Goal: Register for event/course

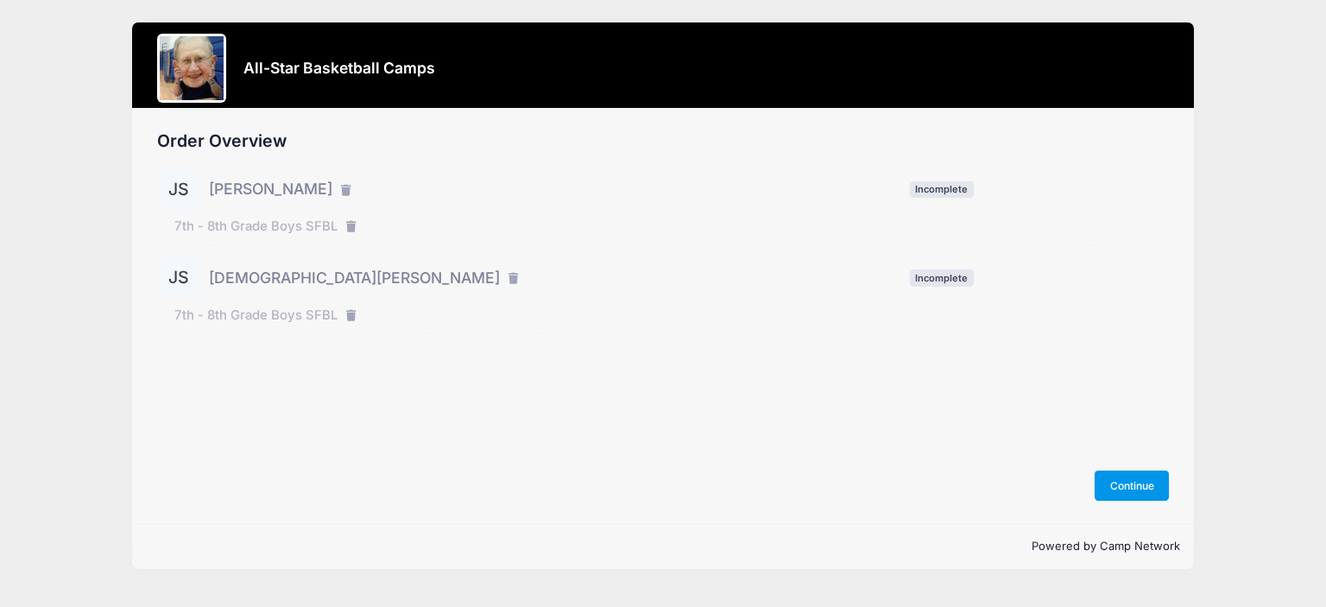
click at [1105, 479] on button "Continue" at bounding box center [1132, 485] width 74 height 29
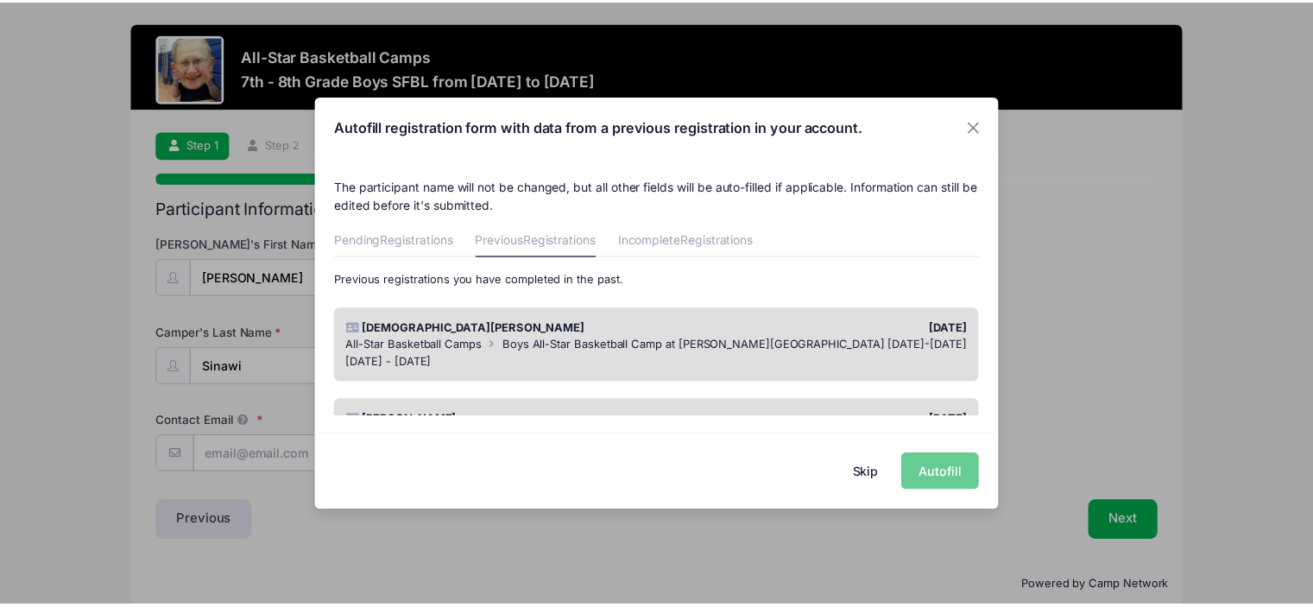
scroll to position [143, 0]
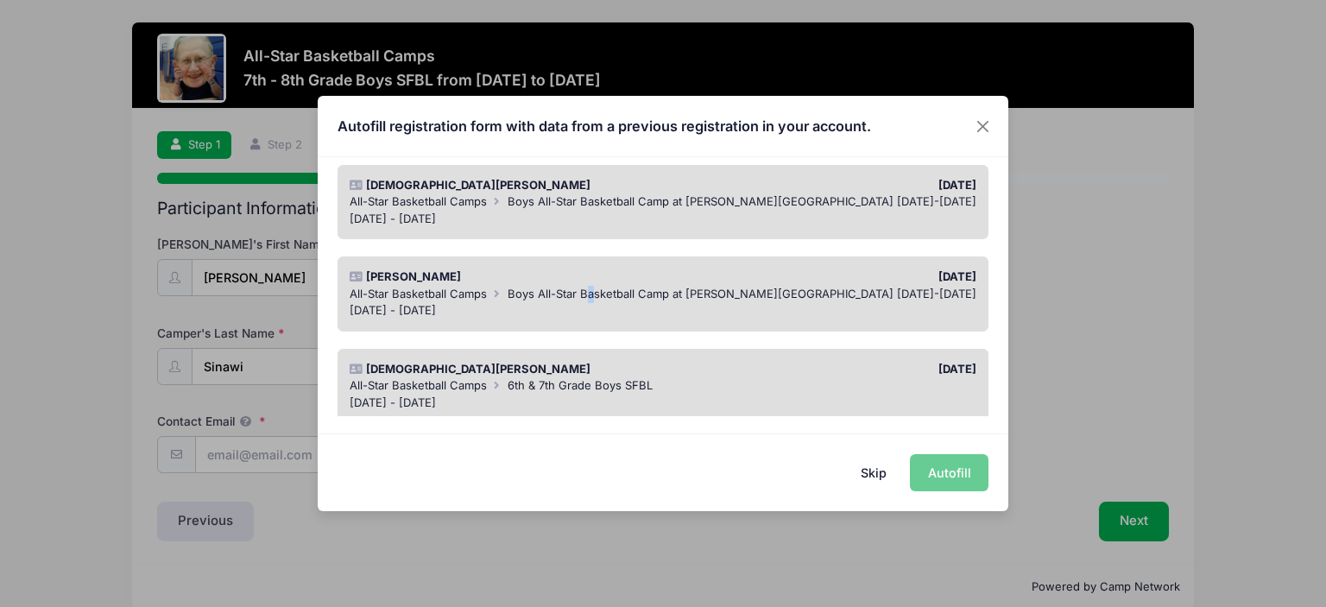
click at [591, 293] on span "Boys All-Star Basketball Camp at Madonna University July 14-18" at bounding box center [742, 294] width 469 height 14
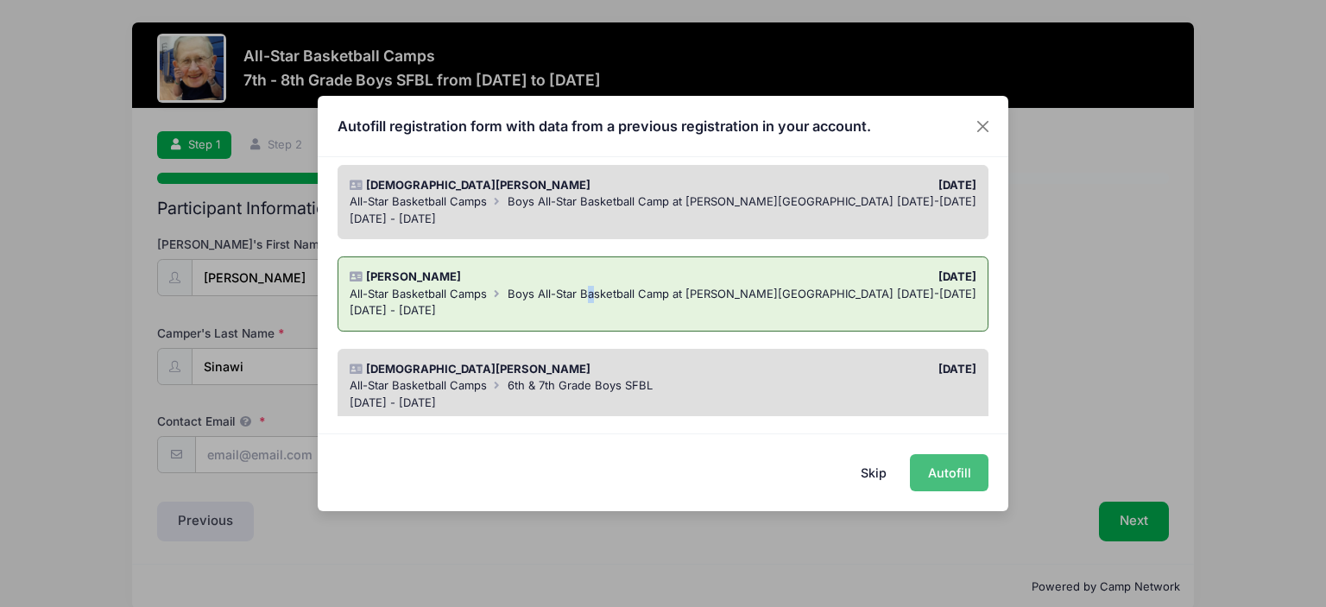
click at [963, 469] on button "Autofill" at bounding box center [949, 472] width 79 height 37
type input "[PERSON_NAME][EMAIL_ADDRESS][PERSON_NAME][DOMAIN_NAME]"
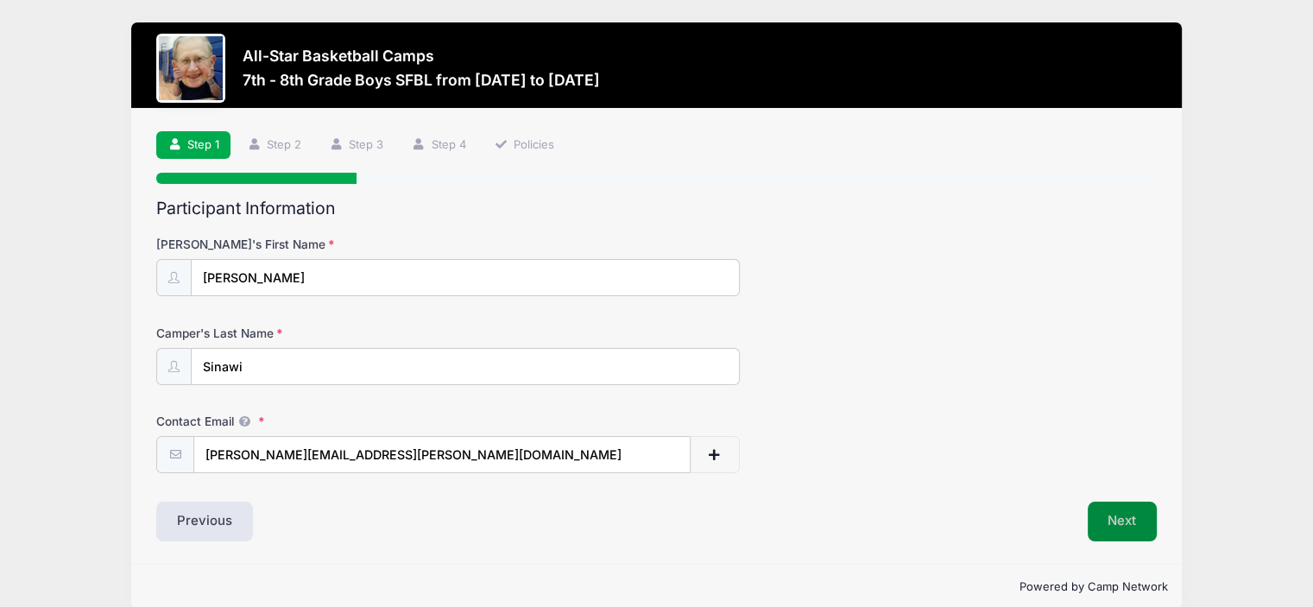
click at [1135, 517] on button "Next" at bounding box center [1123, 522] width 70 height 40
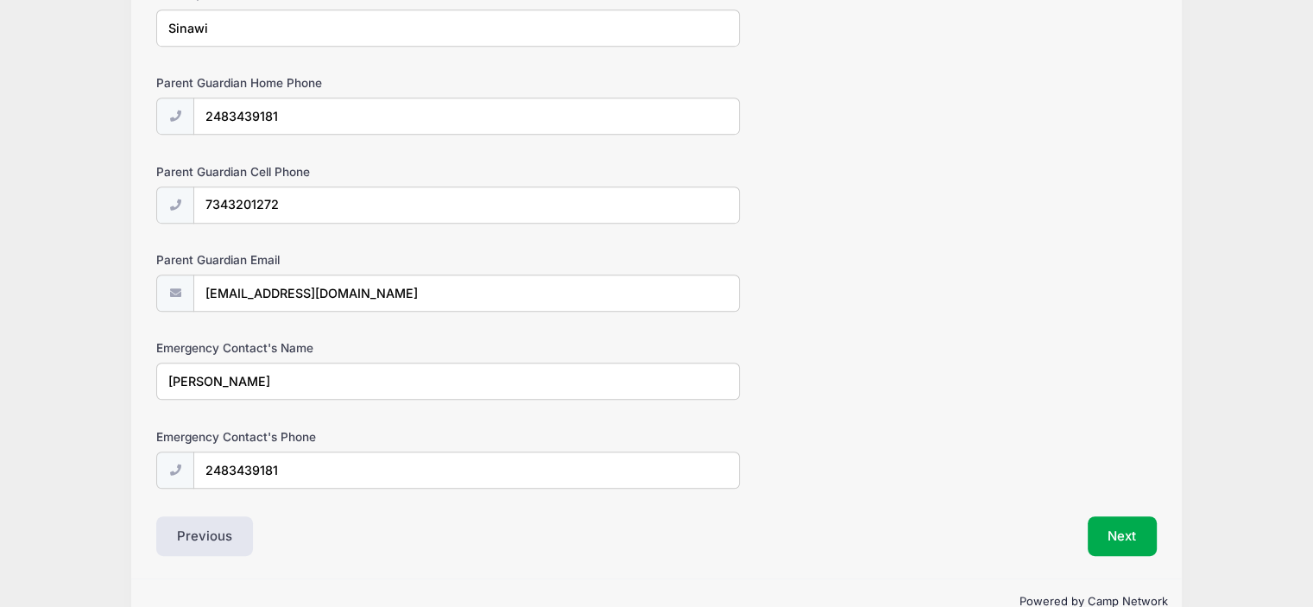
scroll to position [991, 0]
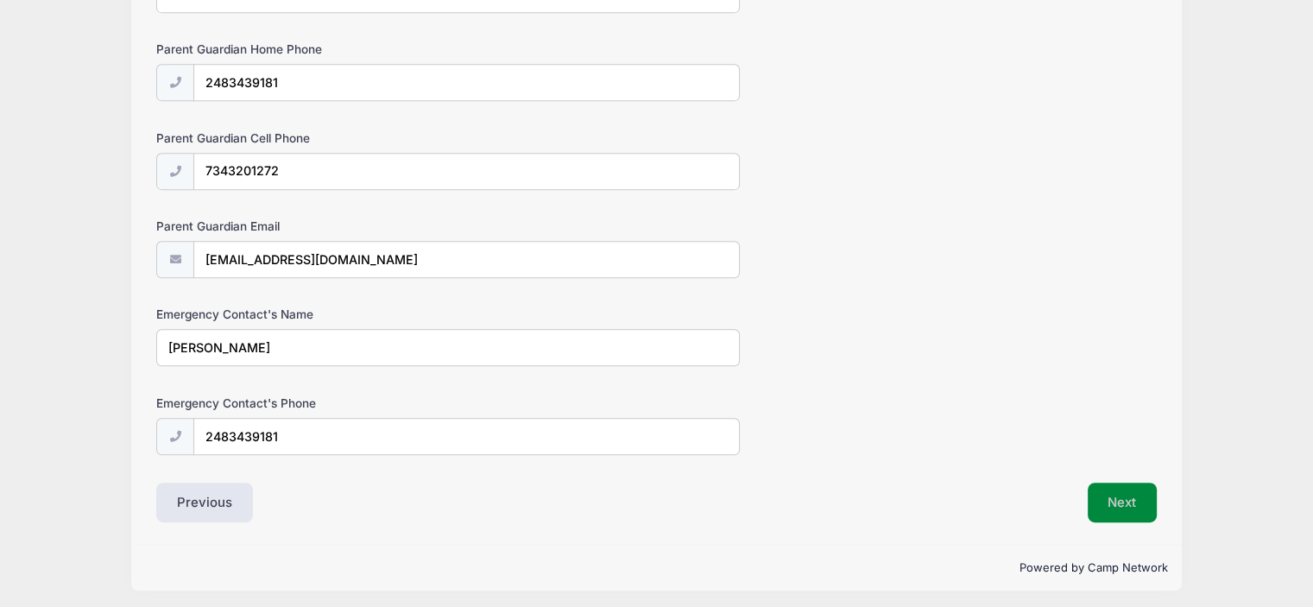
click at [1103, 496] on button "Next" at bounding box center [1123, 503] width 70 height 40
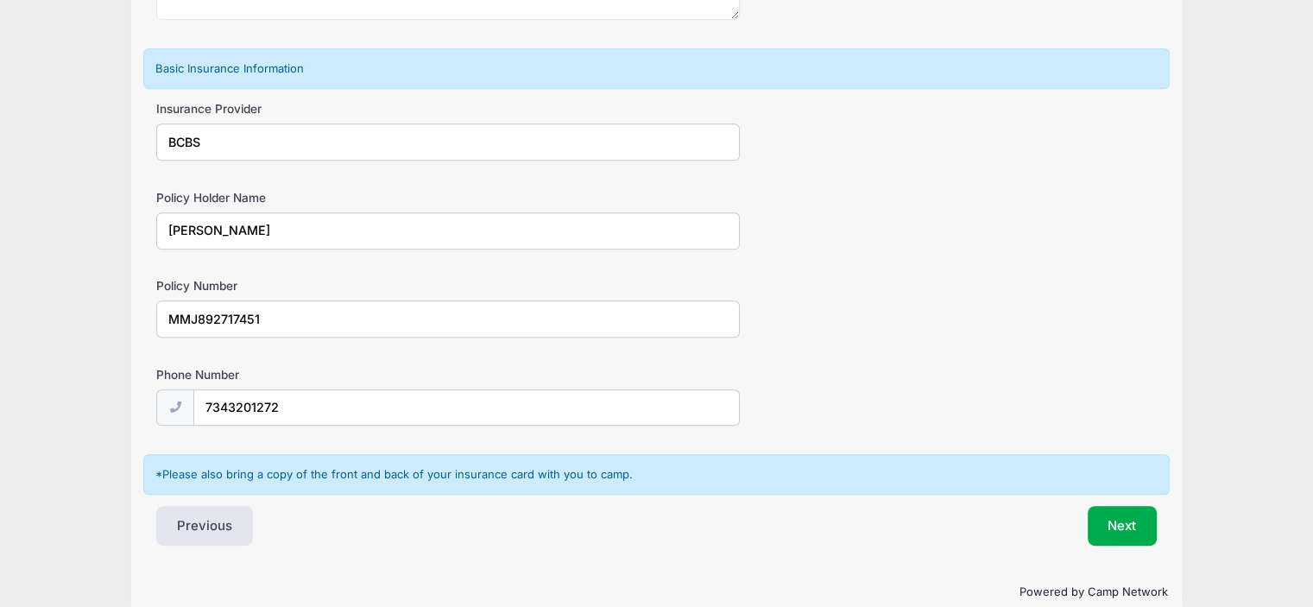
scroll to position [1078, 0]
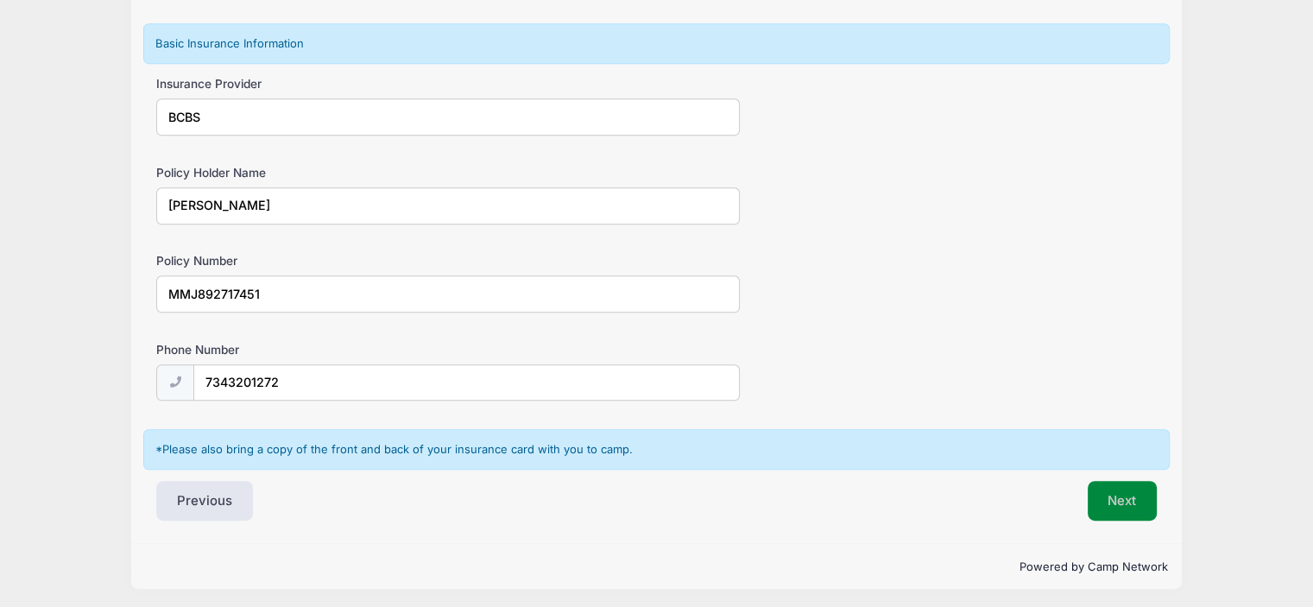
click at [1135, 509] on button "Next" at bounding box center [1123, 501] width 70 height 40
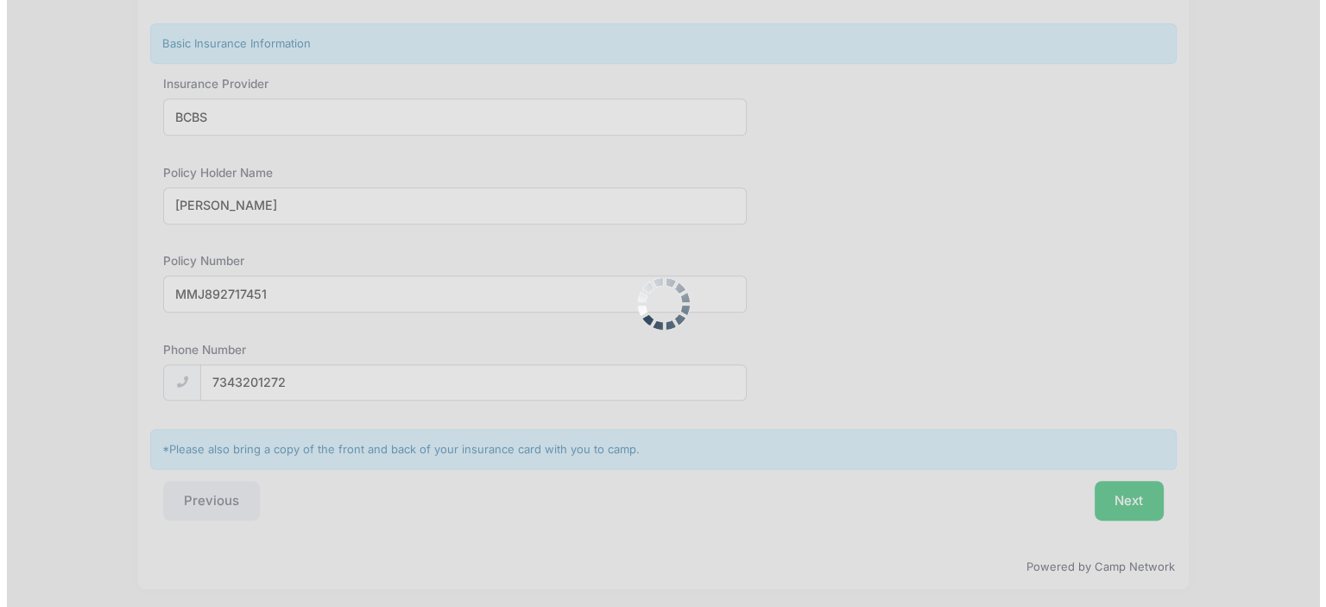
scroll to position [0, 0]
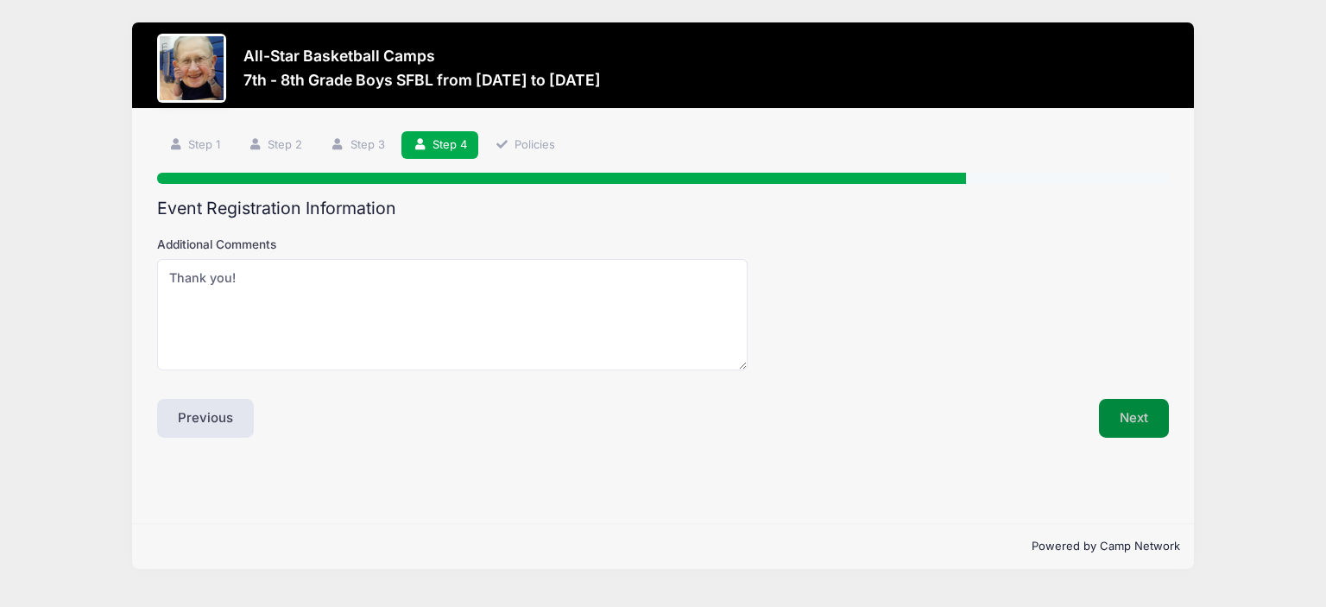
click at [1119, 421] on button "Next" at bounding box center [1134, 419] width 70 height 40
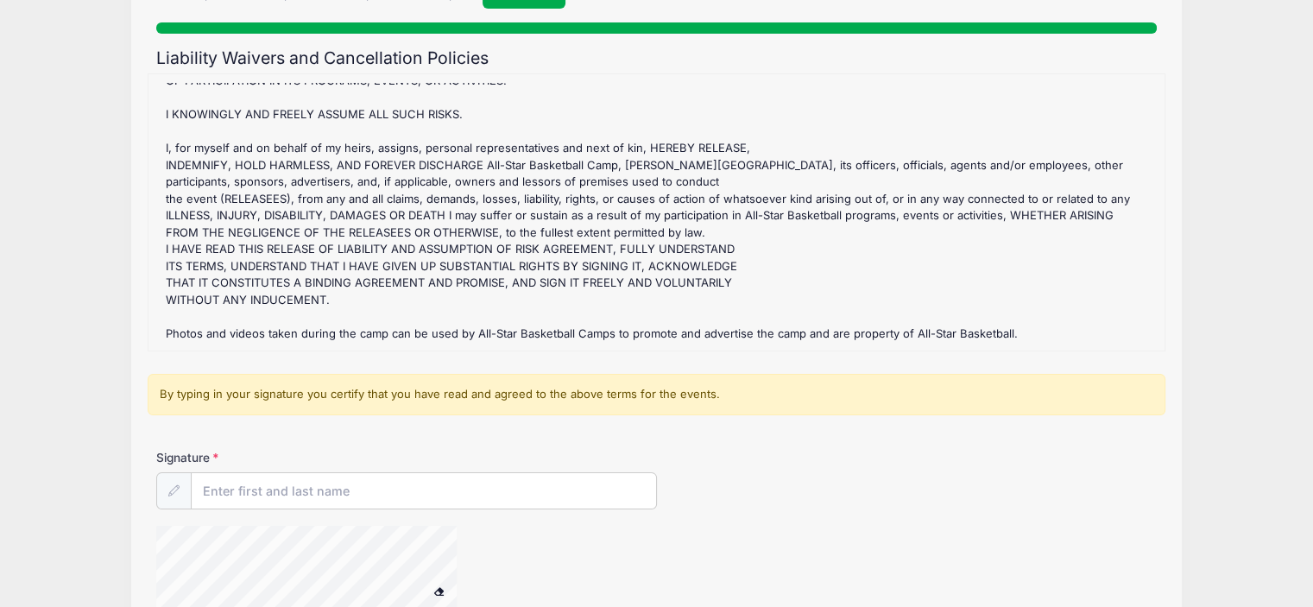
scroll to position [288, 0]
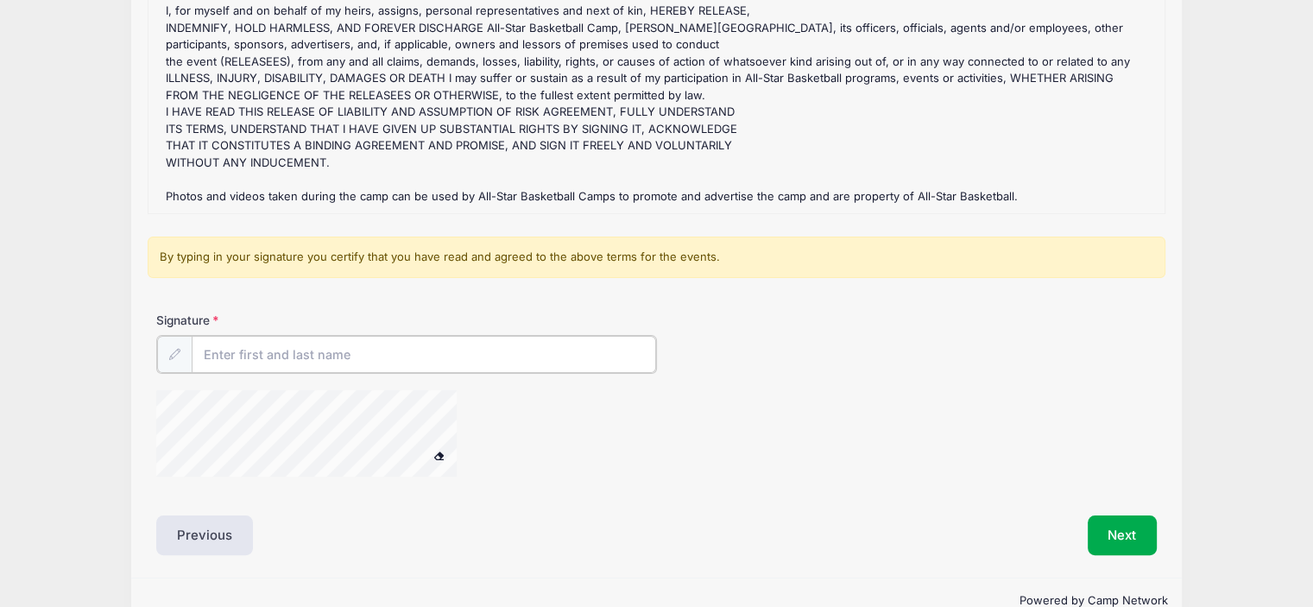
click at [414, 360] on input "Signature" at bounding box center [424, 354] width 465 height 37
type input "Brandon Sinawi"
click at [576, 439] on div at bounding box center [489, 435] width 667 height 92
click at [1111, 519] on button "Next" at bounding box center [1123, 534] width 70 height 40
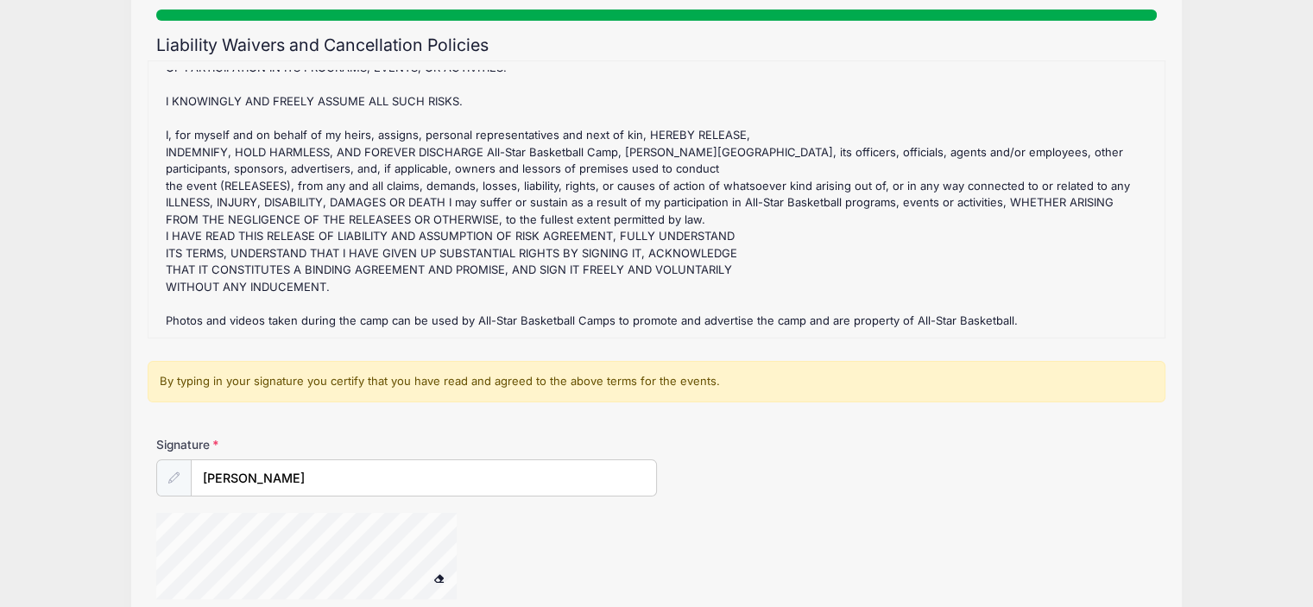
scroll to position [321, 0]
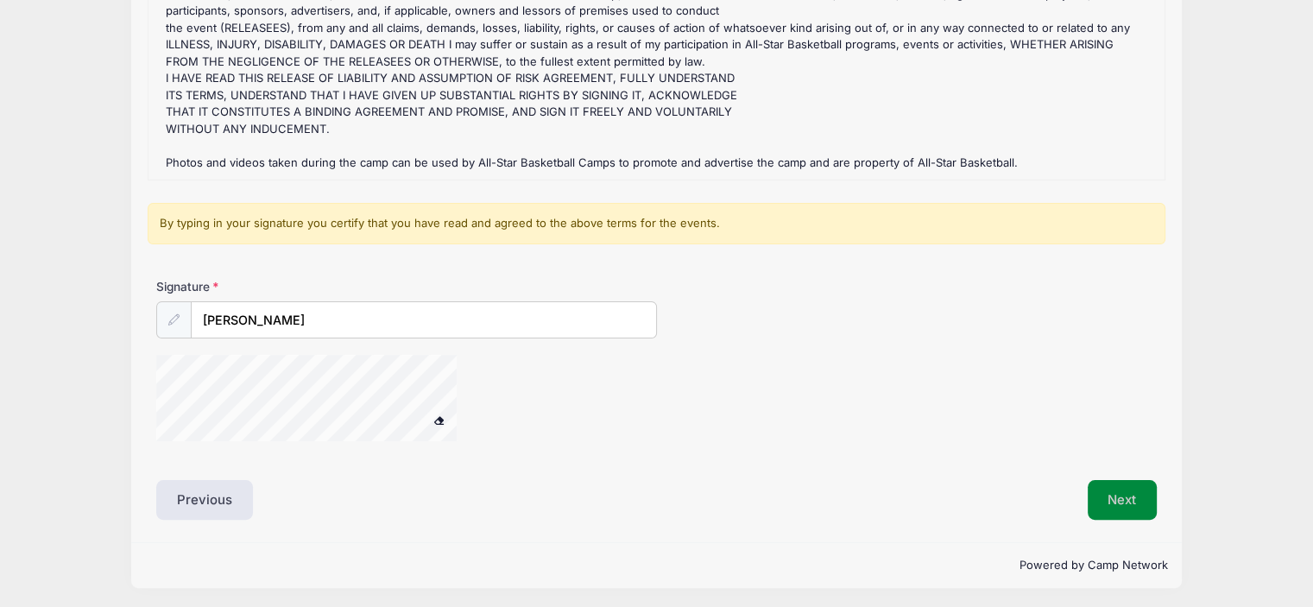
click at [1126, 496] on button "Next" at bounding box center [1123, 500] width 70 height 40
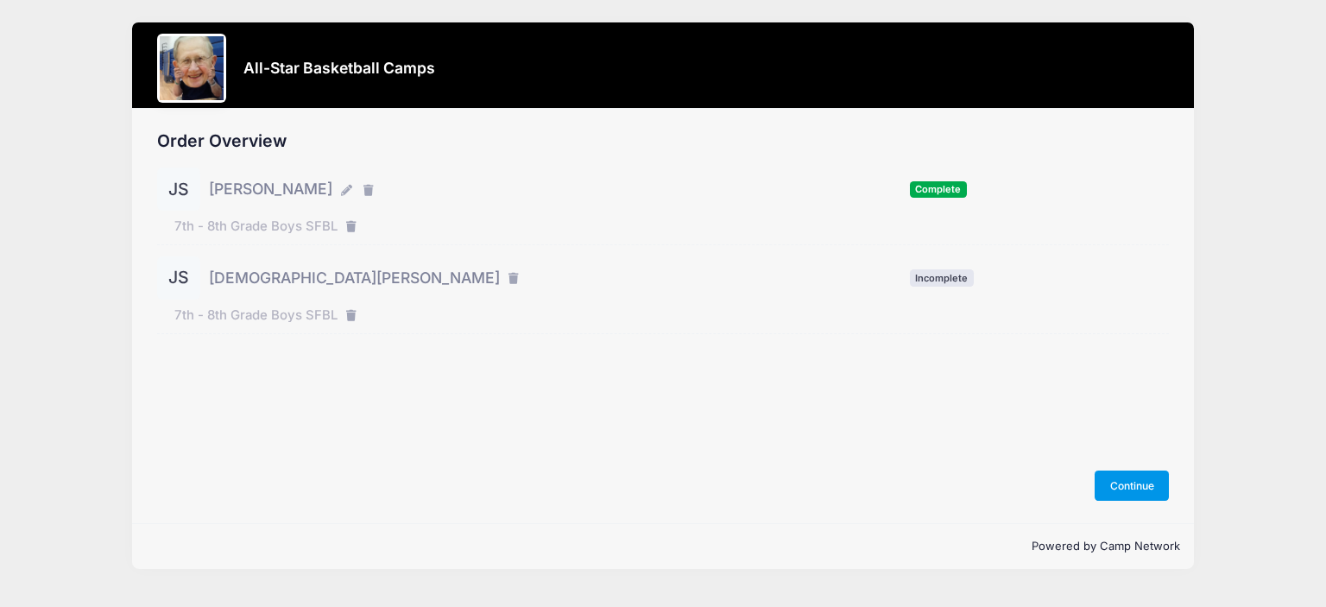
click at [1130, 491] on button "Continue" at bounding box center [1132, 485] width 74 height 29
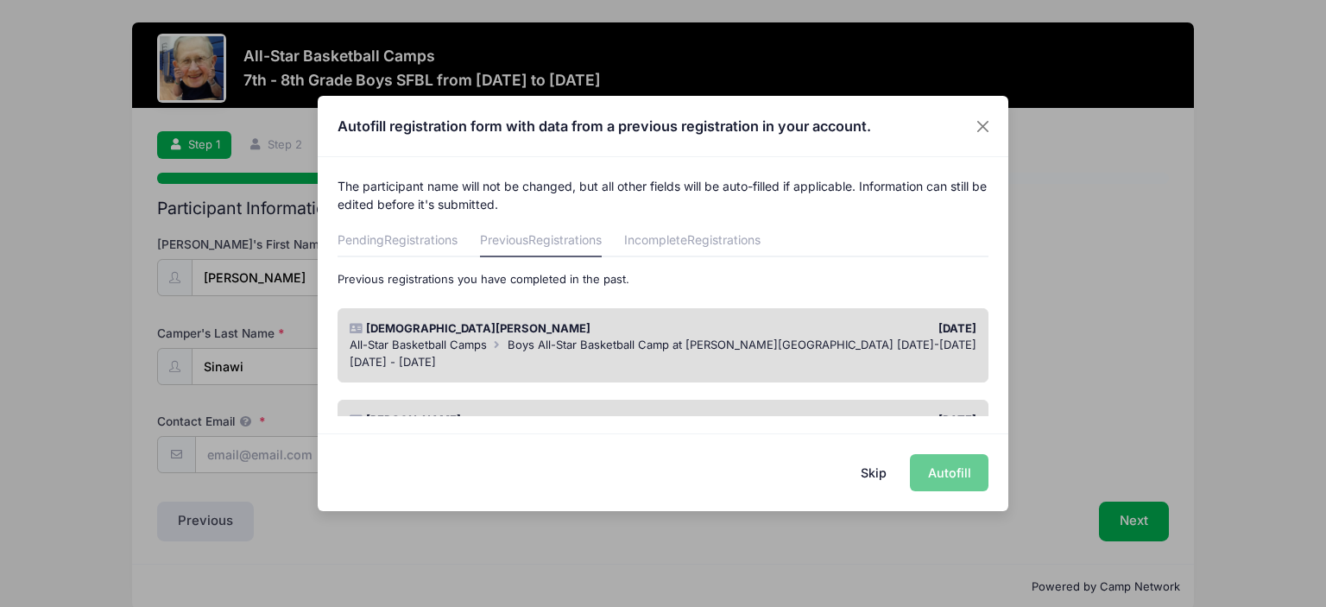
click at [929, 475] on div "Skip Autofill" at bounding box center [663, 471] width 691 height 77
click at [872, 368] on div "[DATE] - [DATE]" at bounding box center [664, 362] width 628 height 17
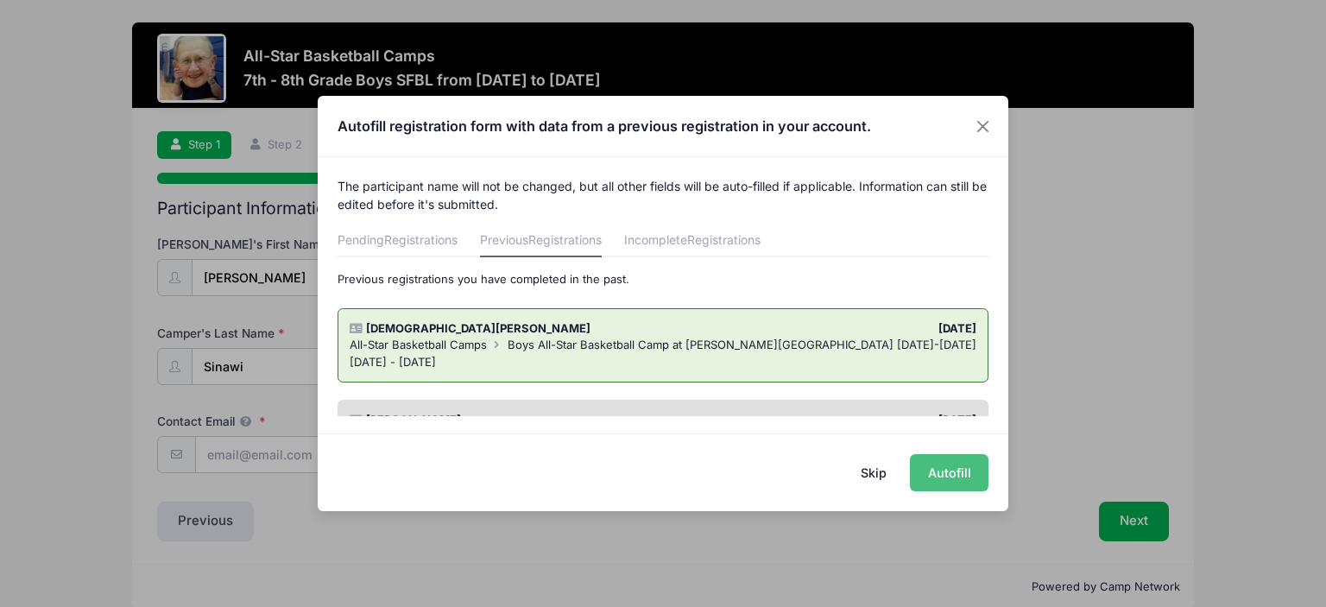
click at [960, 469] on button "Autofill" at bounding box center [949, 472] width 79 height 37
type input "[PERSON_NAME][EMAIL_ADDRESS][PERSON_NAME][DOMAIN_NAME]"
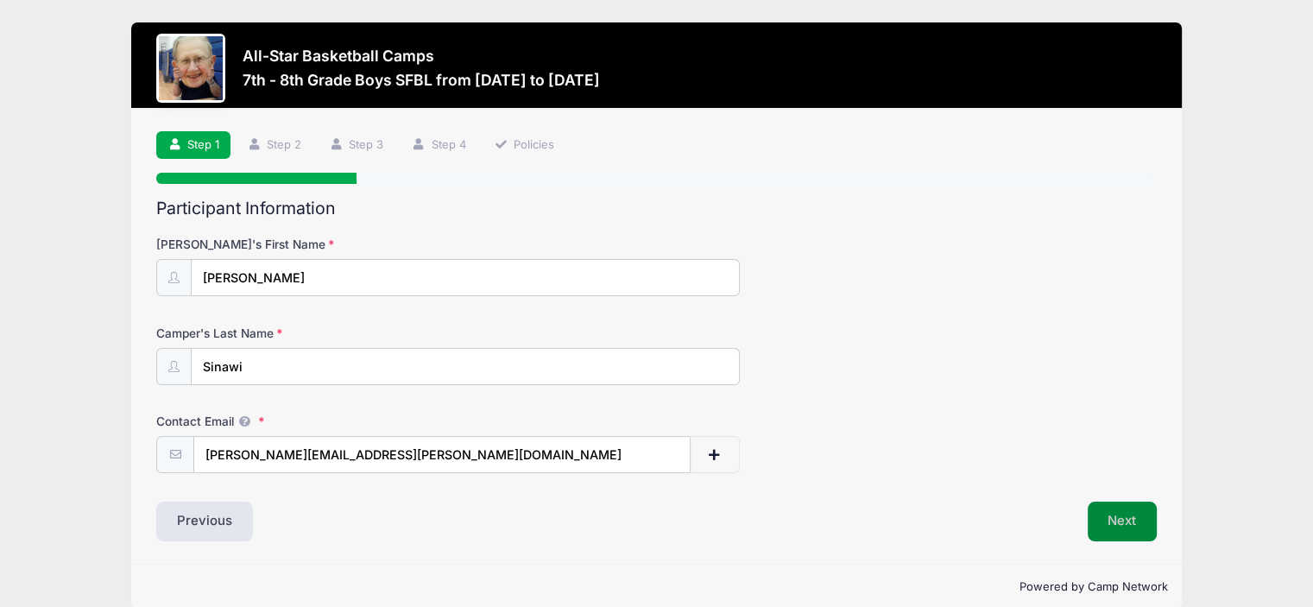
click at [1127, 507] on button "Next" at bounding box center [1123, 522] width 70 height 40
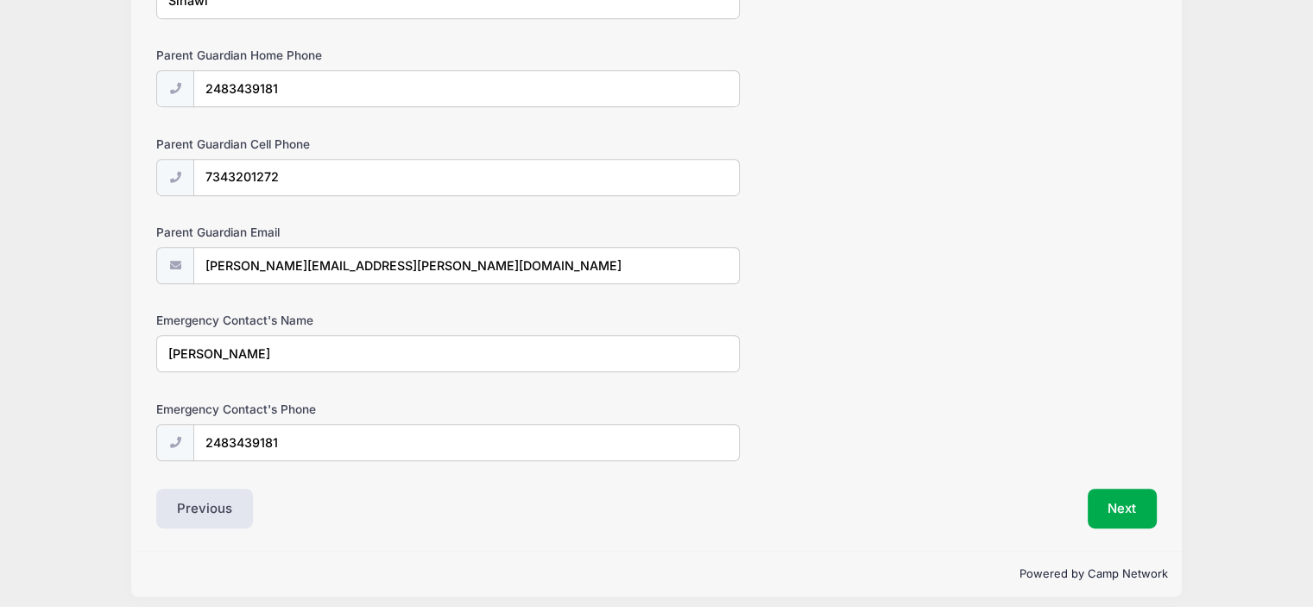
scroll to position [991, 0]
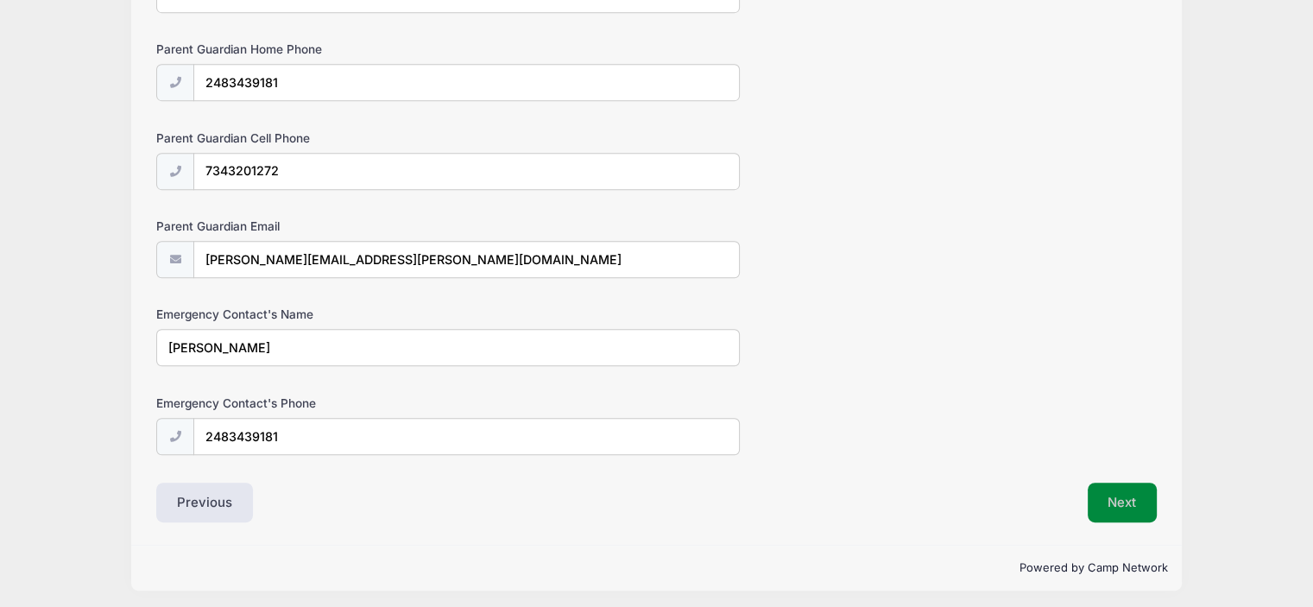
click at [1122, 488] on button "Next" at bounding box center [1123, 503] width 70 height 40
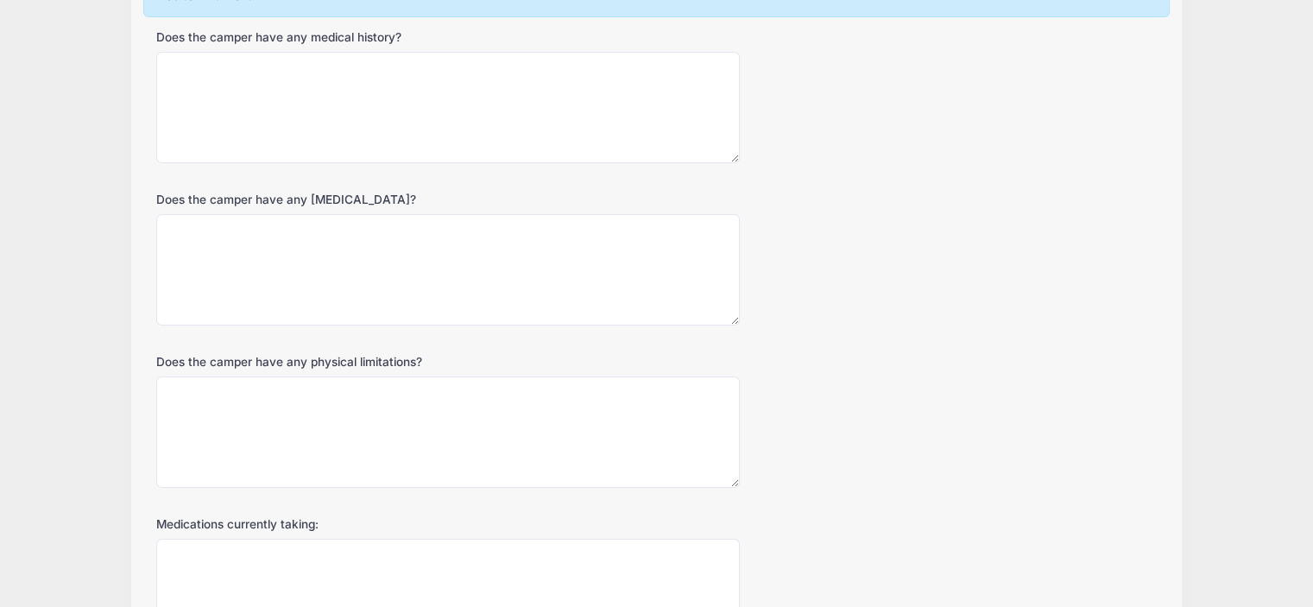
scroll to position [0, 0]
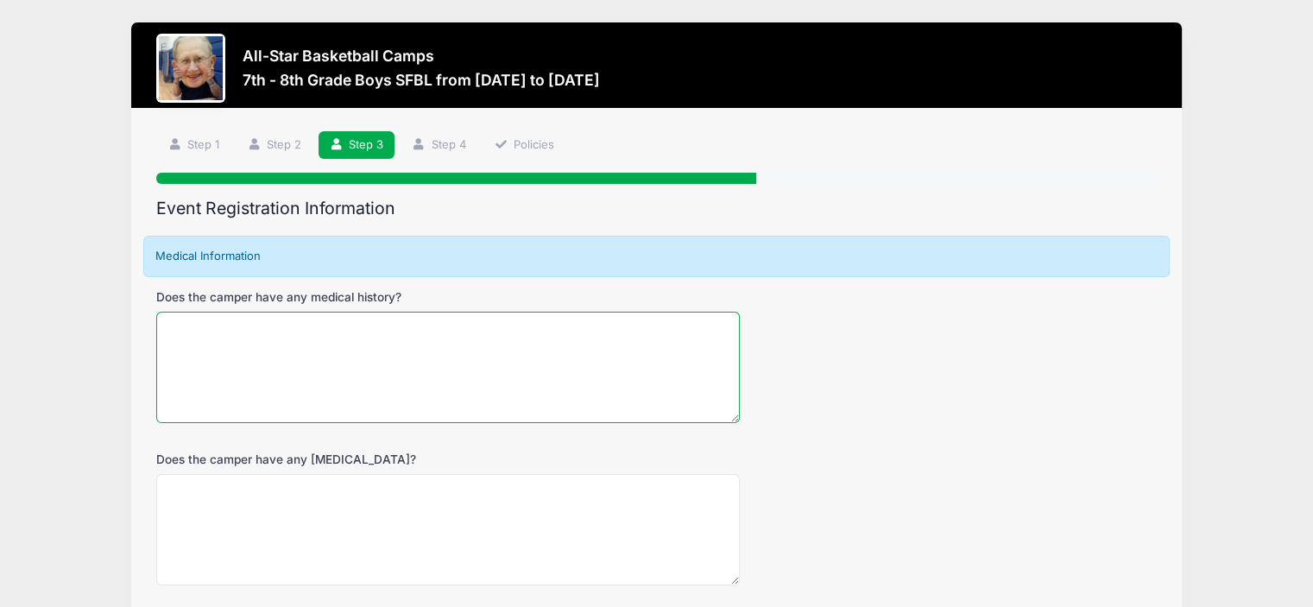
click at [391, 334] on textarea "Does the camper have any medical history?" at bounding box center [448, 367] width 584 height 111
type textarea "NO"
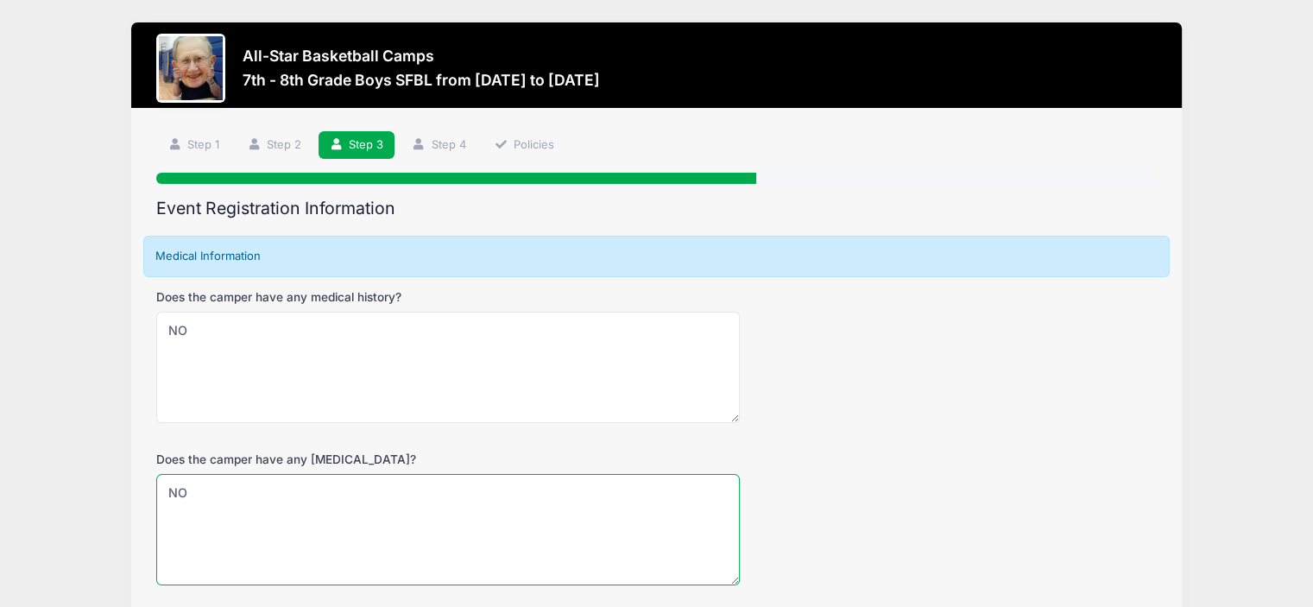
type textarea "NO"
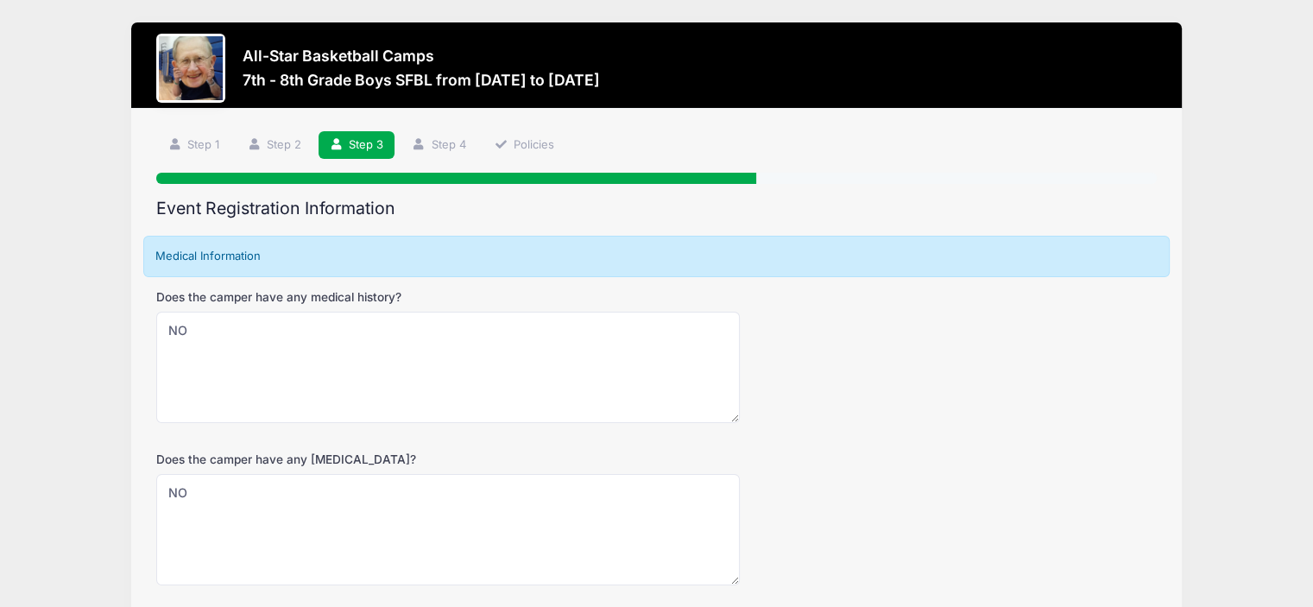
scroll to position [350, 0]
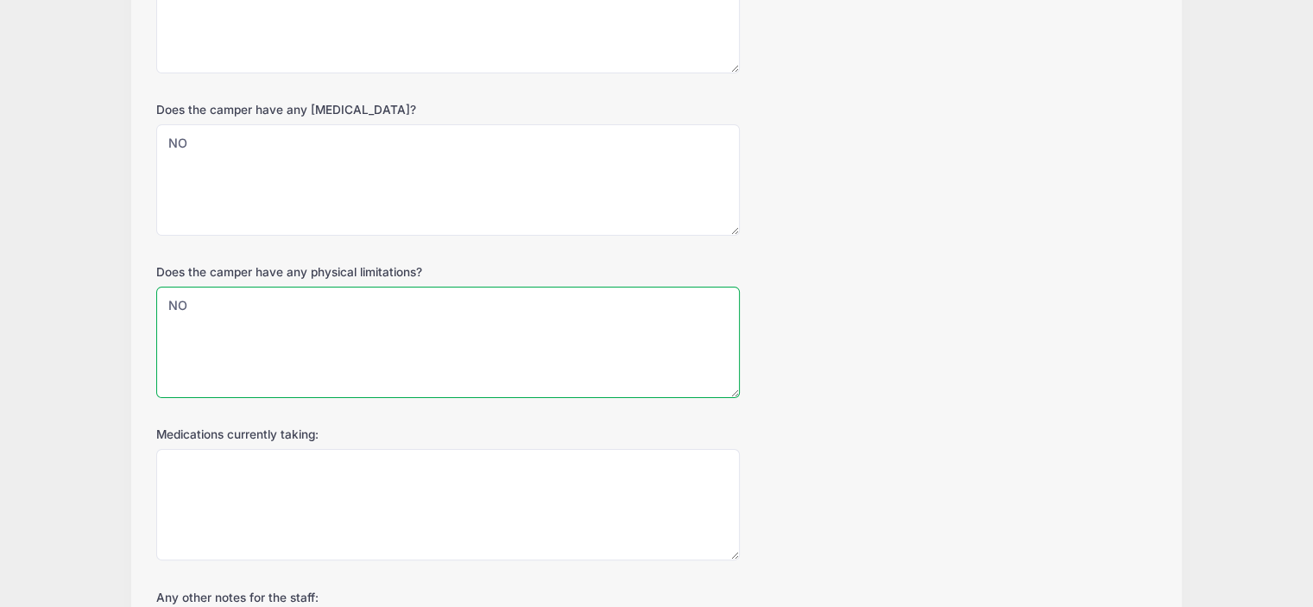
type textarea "NO"
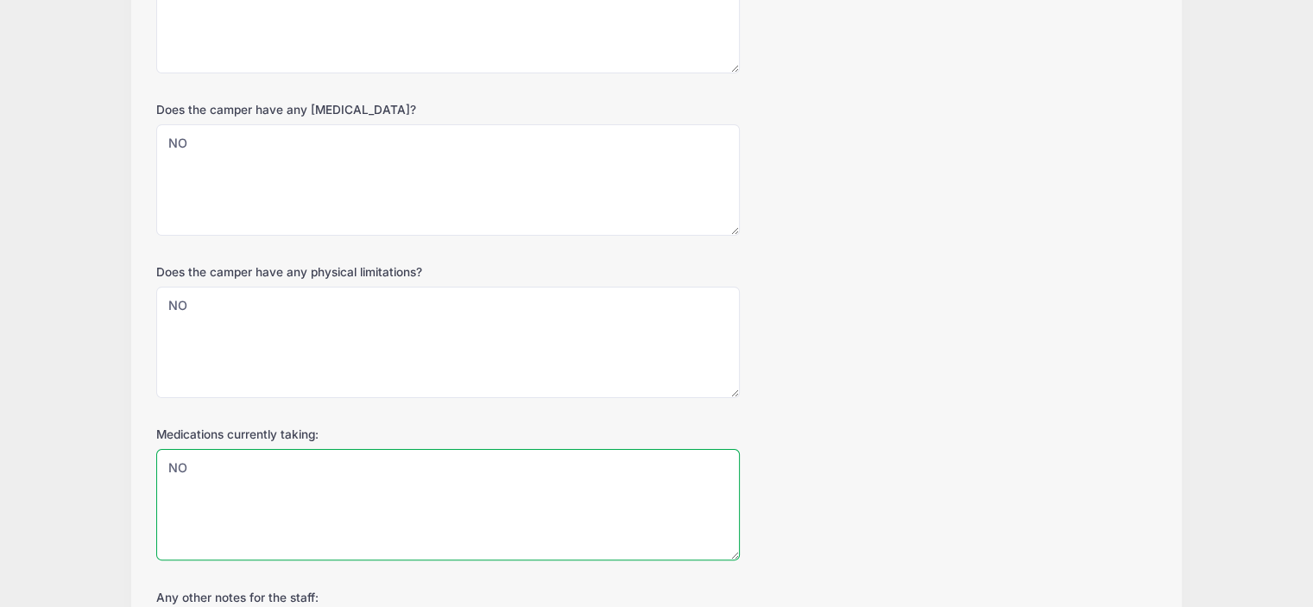
type textarea "NO"
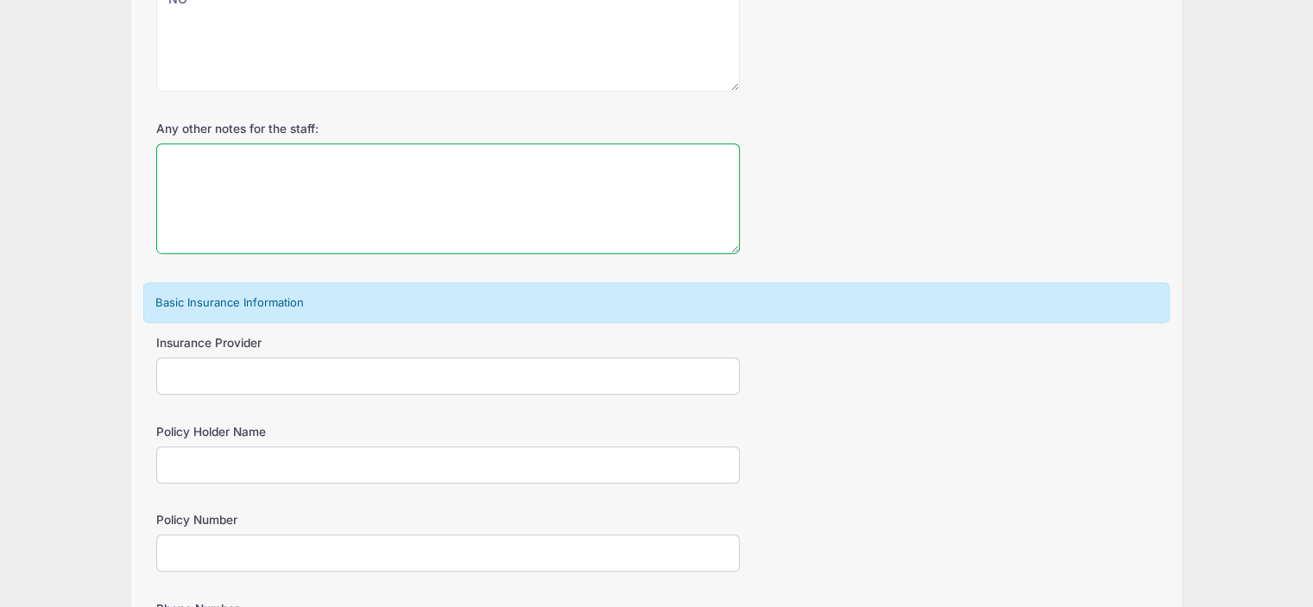
scroll to position [1078, 0]
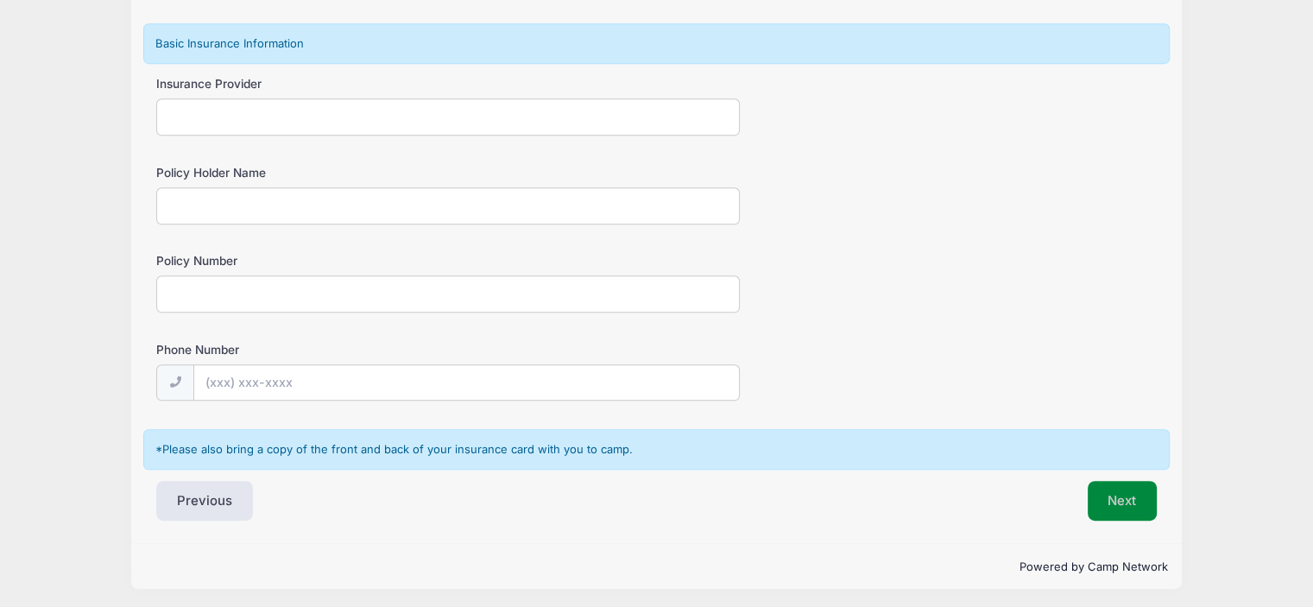
click at [1110, 499] on button "Next" at bounding box center [1123, 501] width 70 height 40
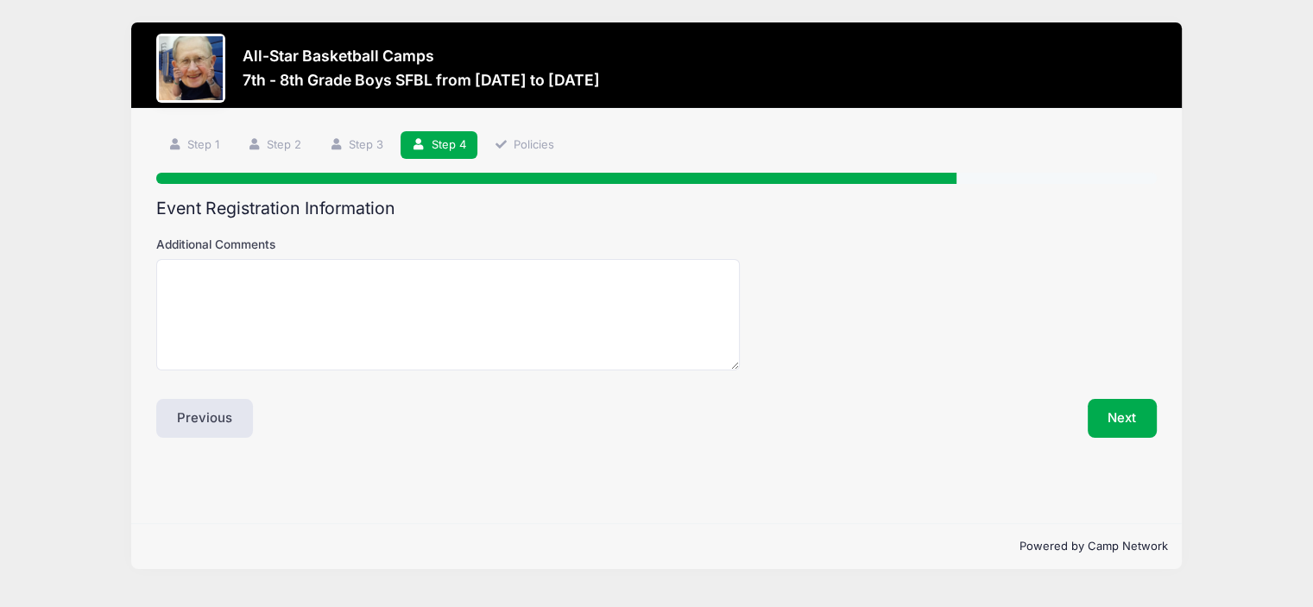
scroll to position [0, 0]
click at [1122, 417] on button "Next" at bounding box center [1134, 419] width 70 height 40
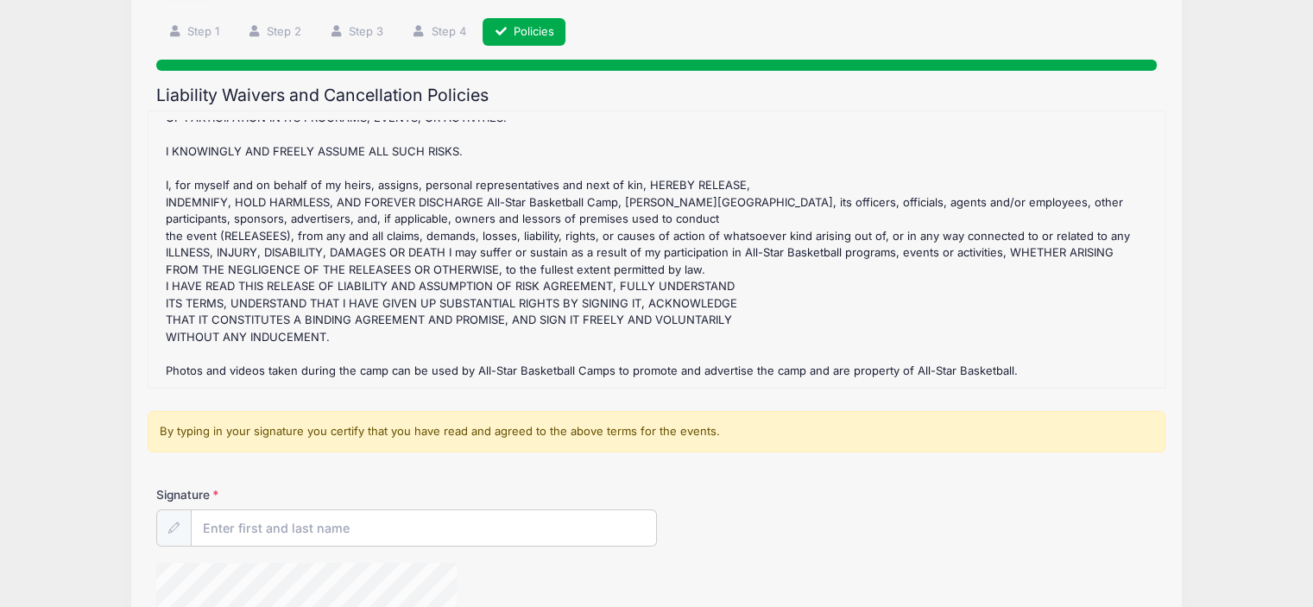
scroll to position [143, 0]
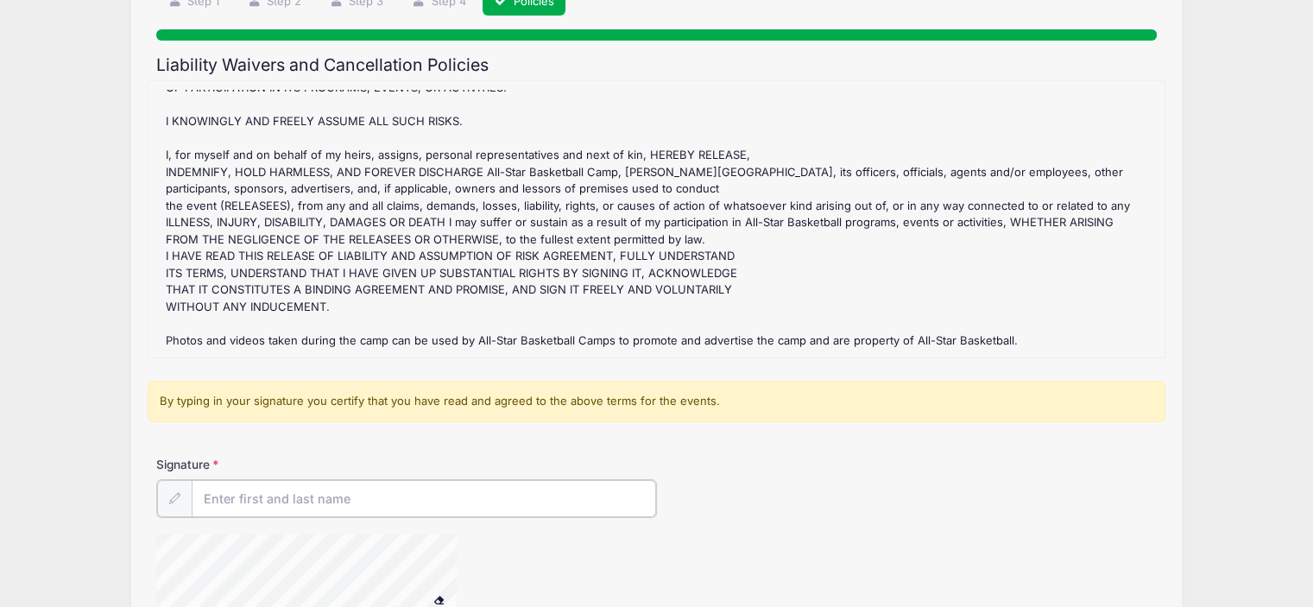
click at [260, 496] on input "Signature" at bounding box center [424, 498] width 465 height 37
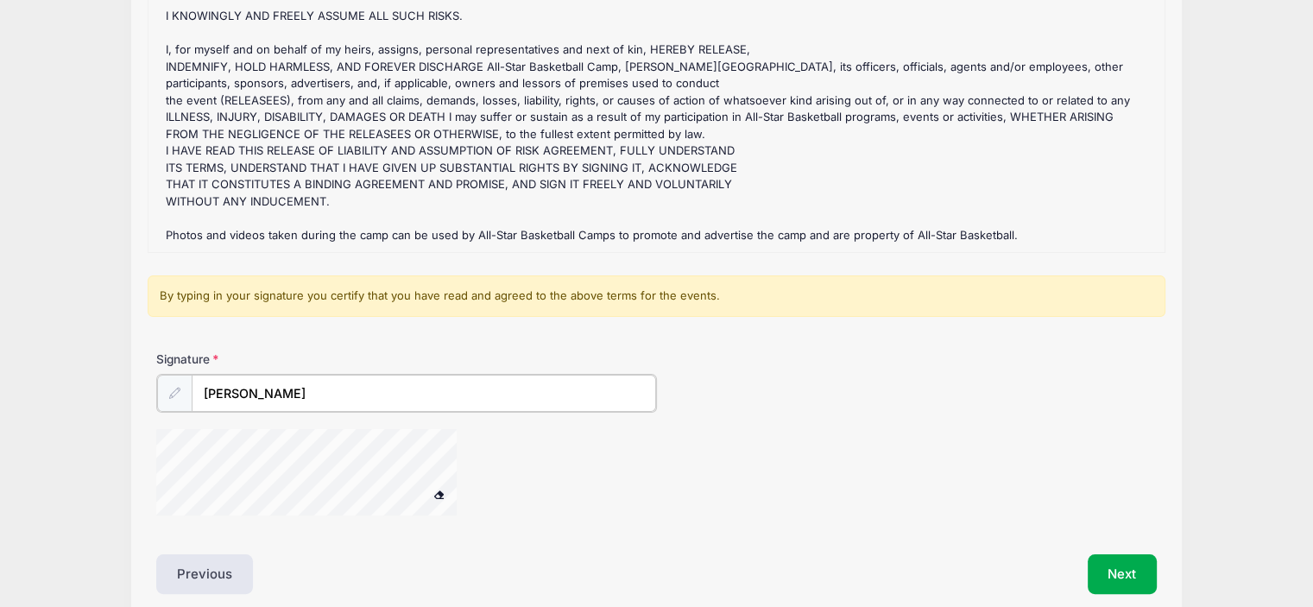
scroll to position [323, 0]
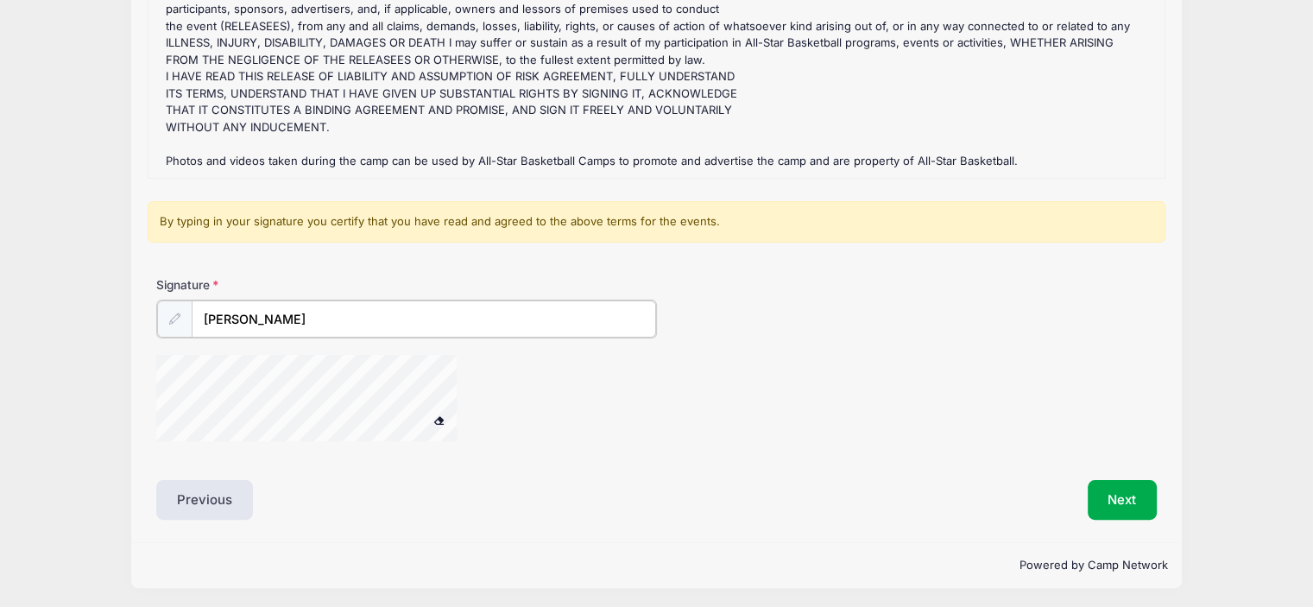
type input "Brandon Sinawi"
click at [1103, 488] on button "Next" at bounding box center [1123, 498] width 70 height 40
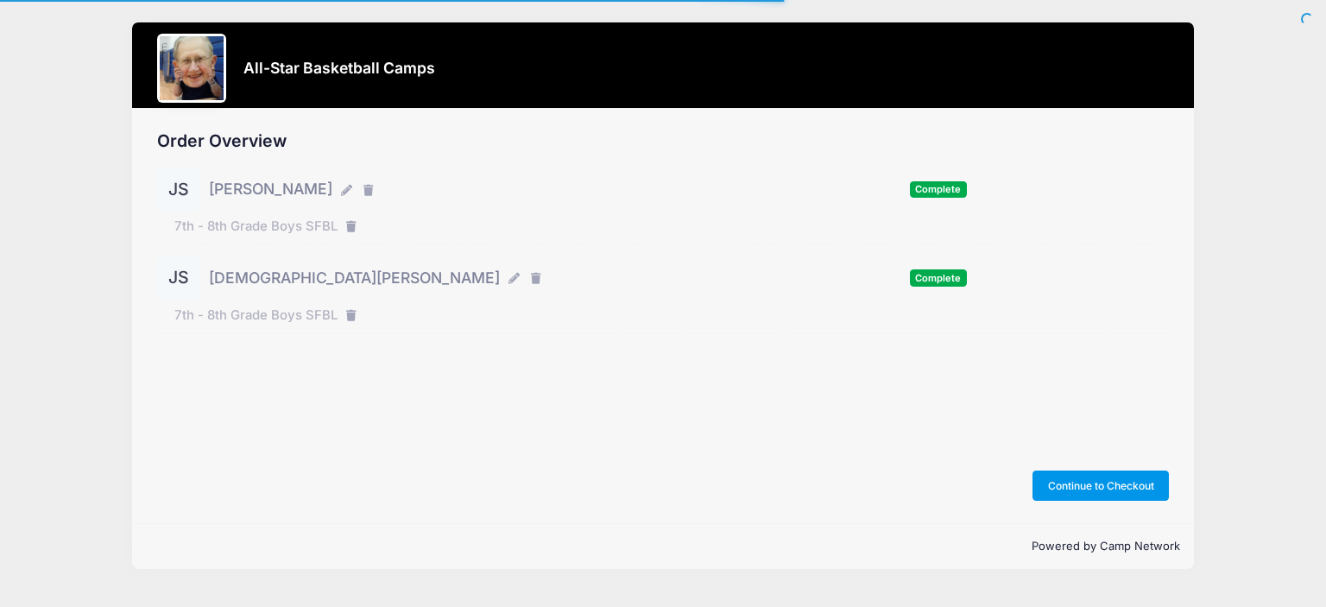
click at [1098, 478] on button "Continue to Checkout" at bounding box center [1101, 485] width 136 height 29
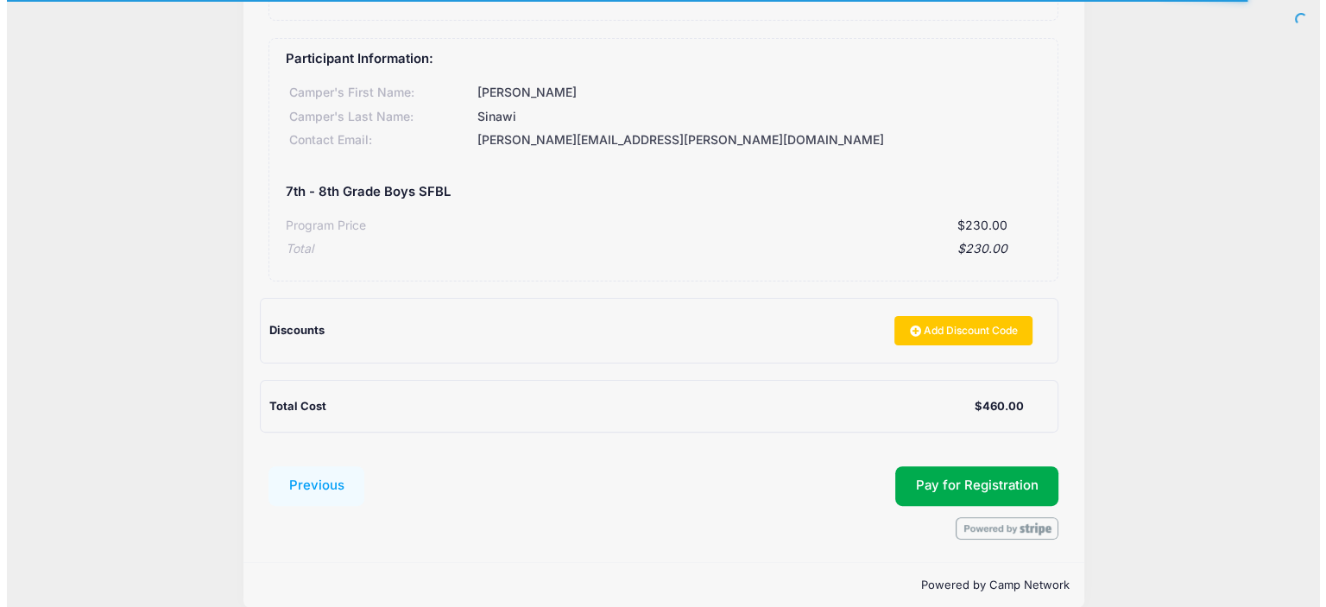
scroll to position [409, 0]
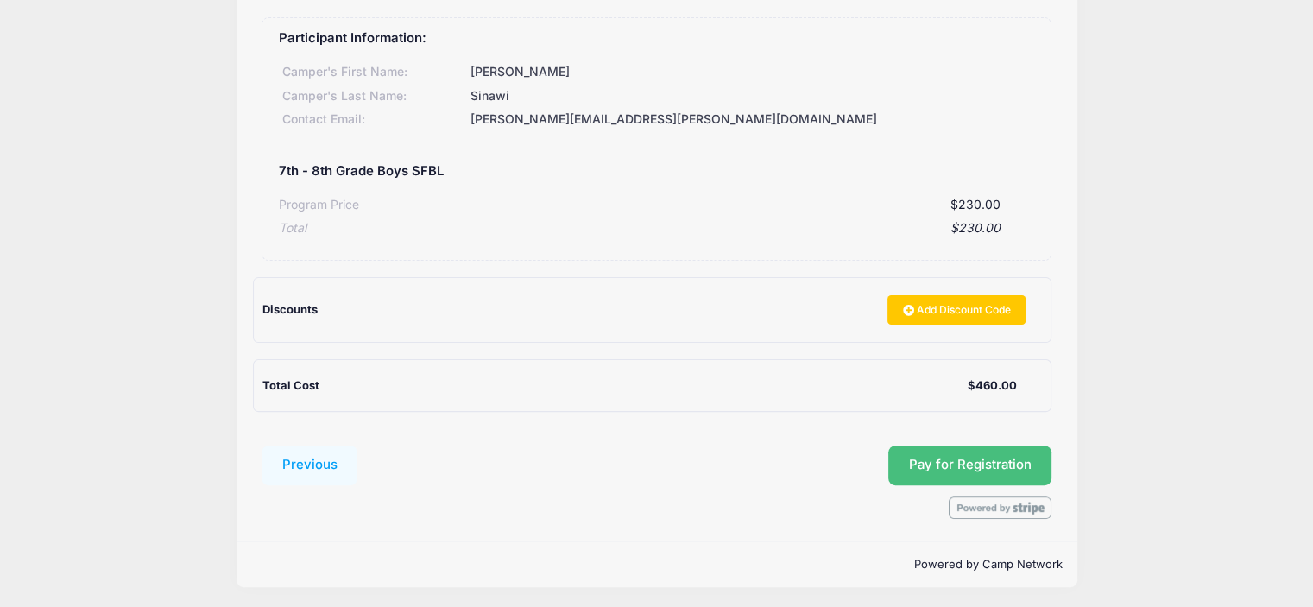
click at [999, 458] on button "Pay for Registration" at bounding box center [970, 466] width 164 height 40
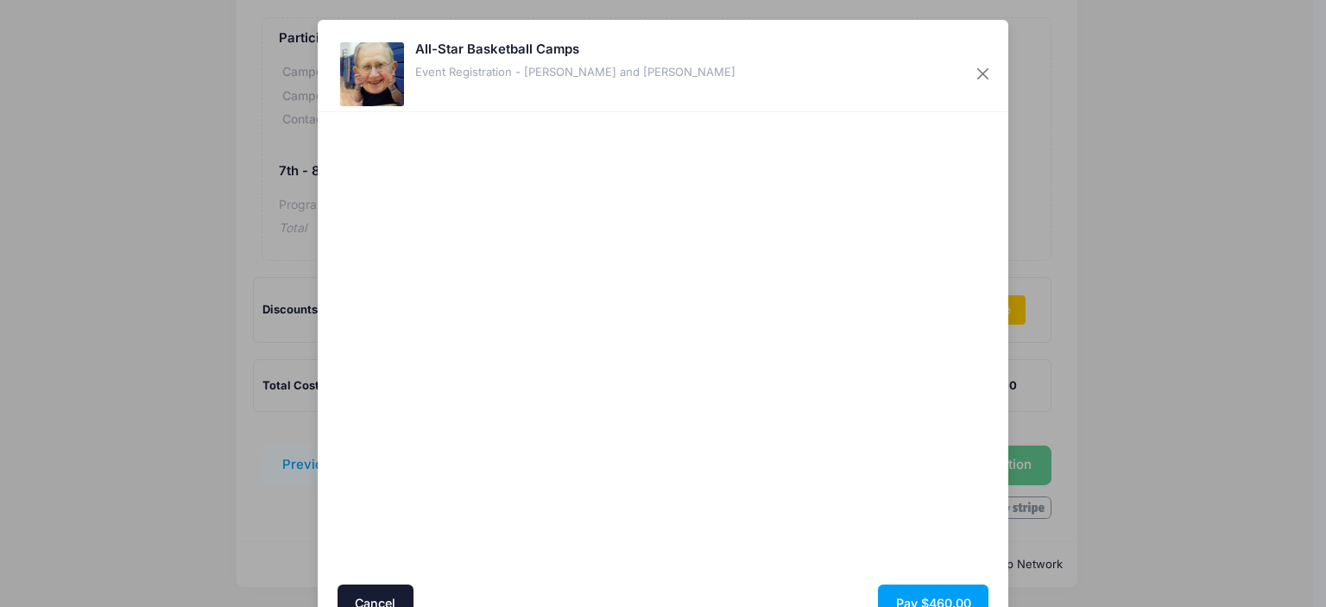
scroll to position [86, 0]
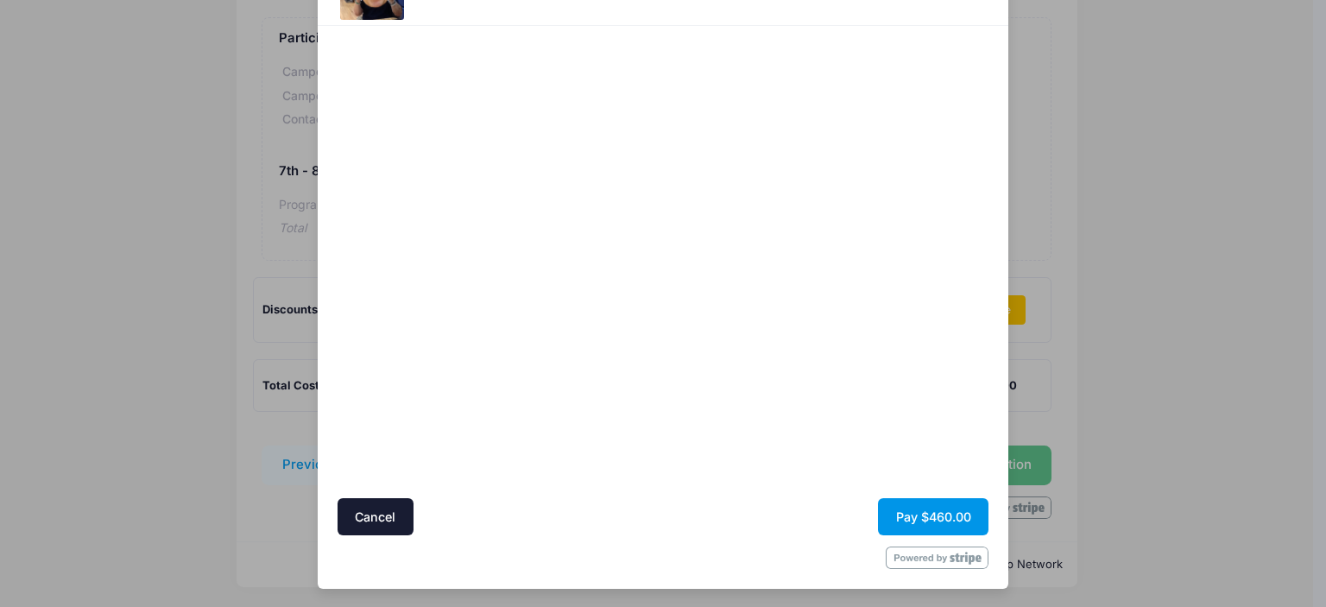
click at [936, 523] on button "Pay $460.00" at bounding box center [933, 516] width 111 height 37
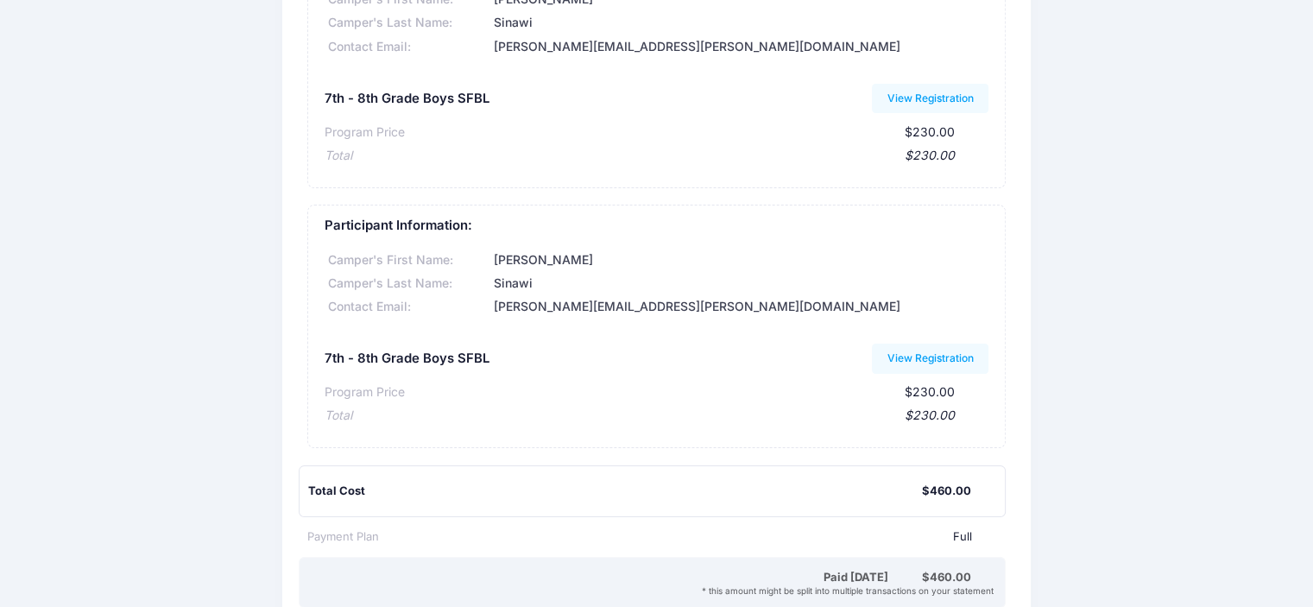
scroll to position [432, 0]
